Goal: Information Seeking & Learning: Learn about a topic

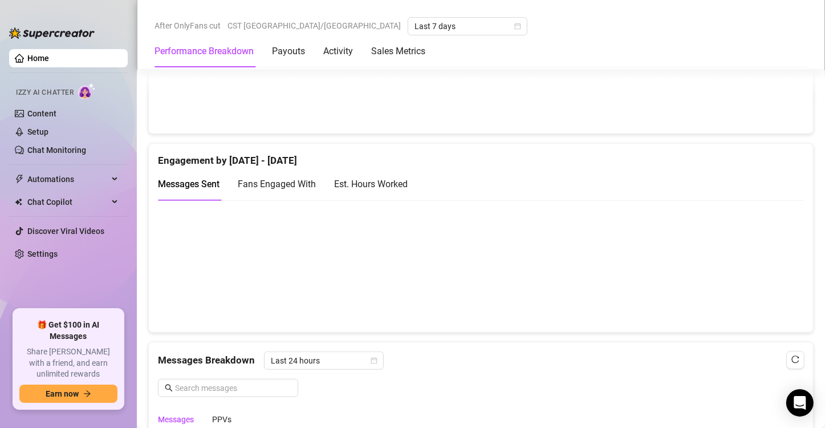
scroll to position [710, 0]
click at [379, 189] on div "Est. Hours Worked" at bounding box center [371, 185] width 74 height 14
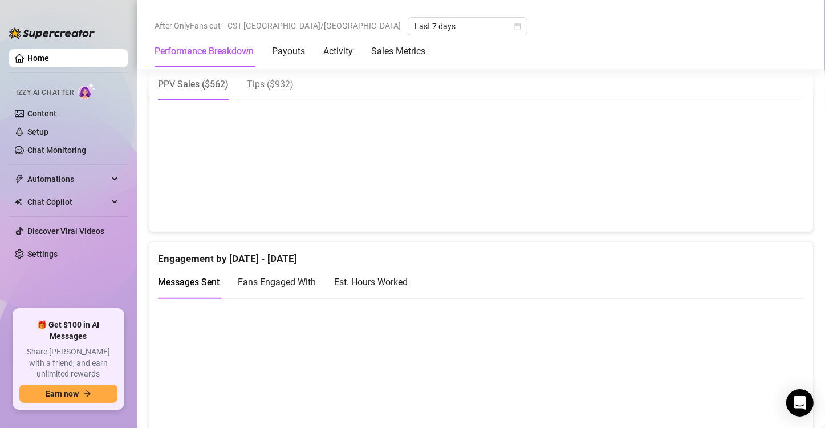
scroll to position [642, 0]
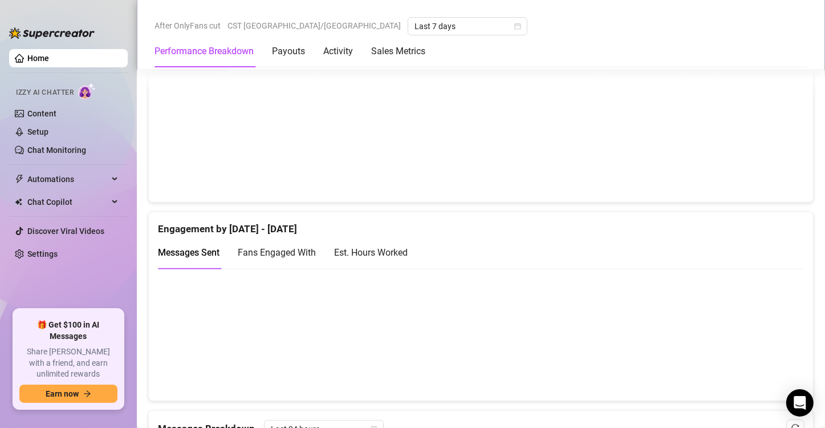
click at [403, 249] on div "Est. Hours Worked" at bounding box center [371, 252] width 74 height 14
click at [284, 249] on span "Fans Engaged With" at bounding box center [277, 252] width 78 height 11
click at [206, 250] on span "Messages Sent" at bounding box center [189, 252] width 62 height 11
